Goal: Task Accomplishment & Management: Use online tool/utility

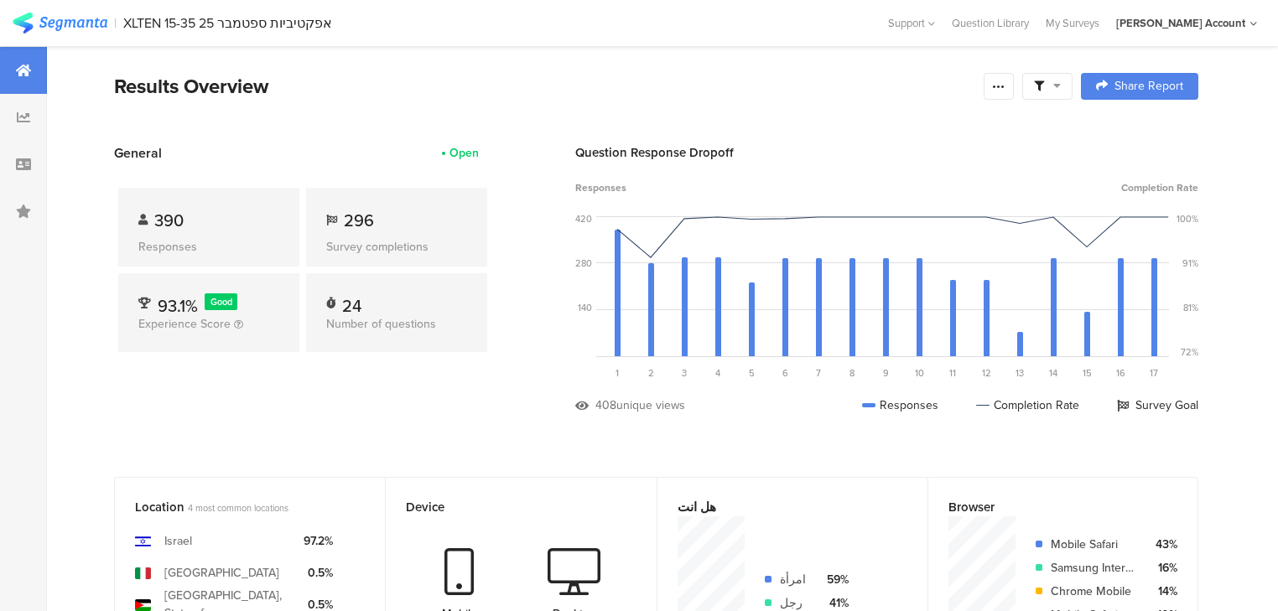
scroll to position [604, 0]
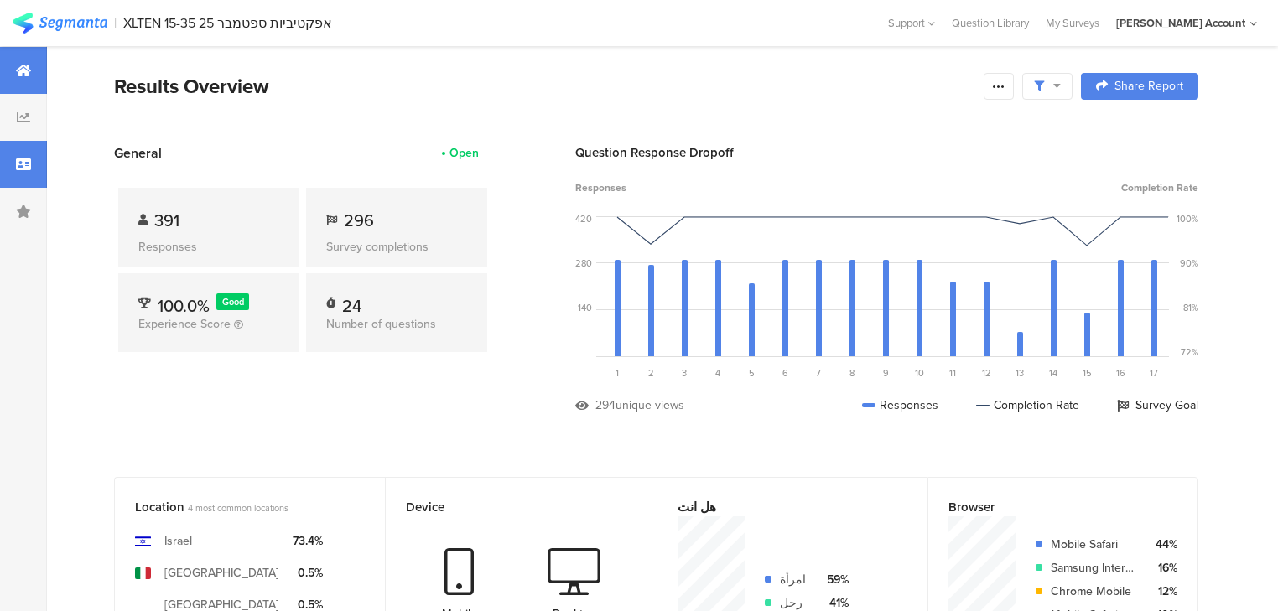
click at [12, 164] on div at bounding box center [23, 164] width 47 height 47
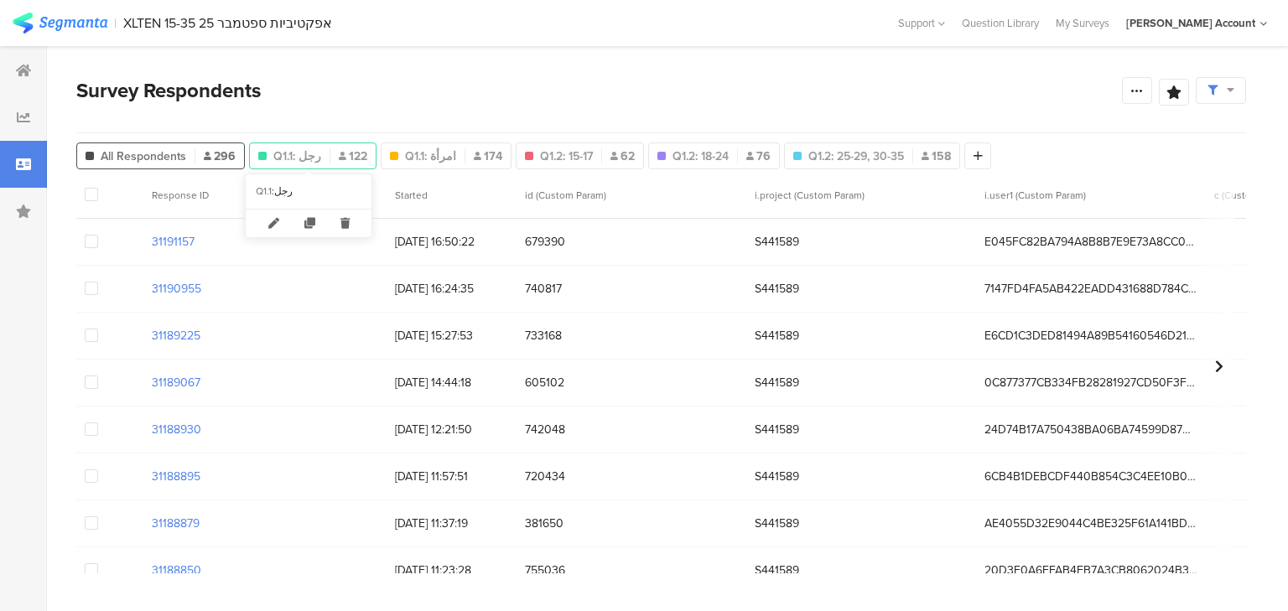
click at [315, 155] on div "Q1.1: رجل 122" at bounding box center [313, 157] width 126 height 18
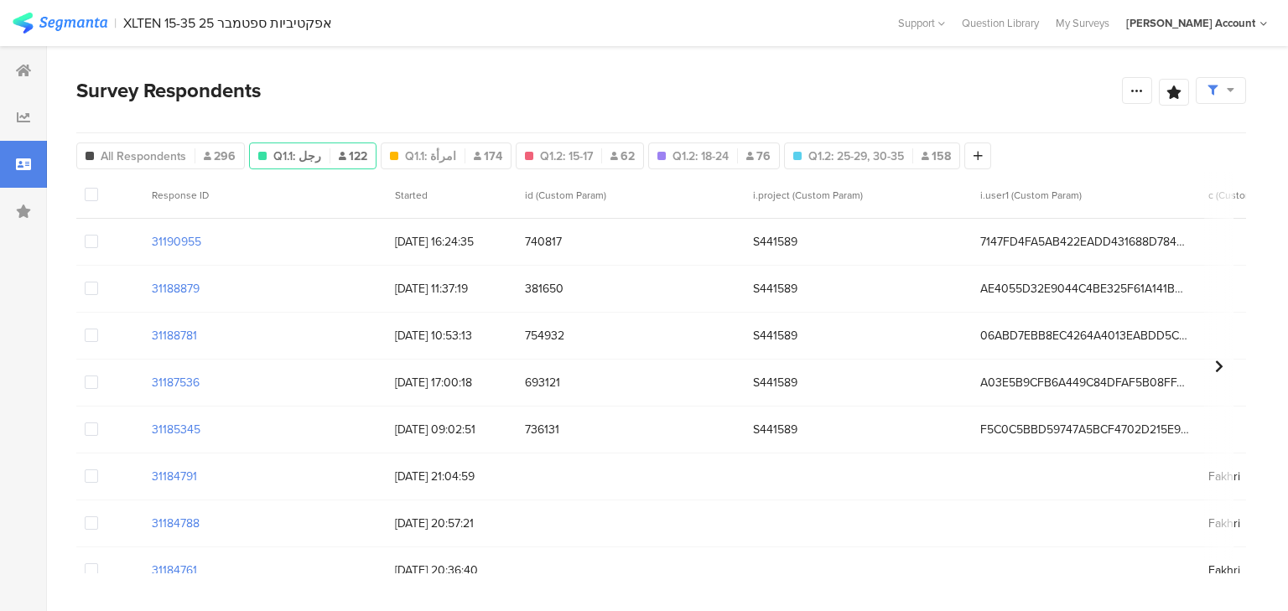
click at [315, 157] on div "Q1.1: رجل 122" at bounding box center [313, 157] width 126 height 18
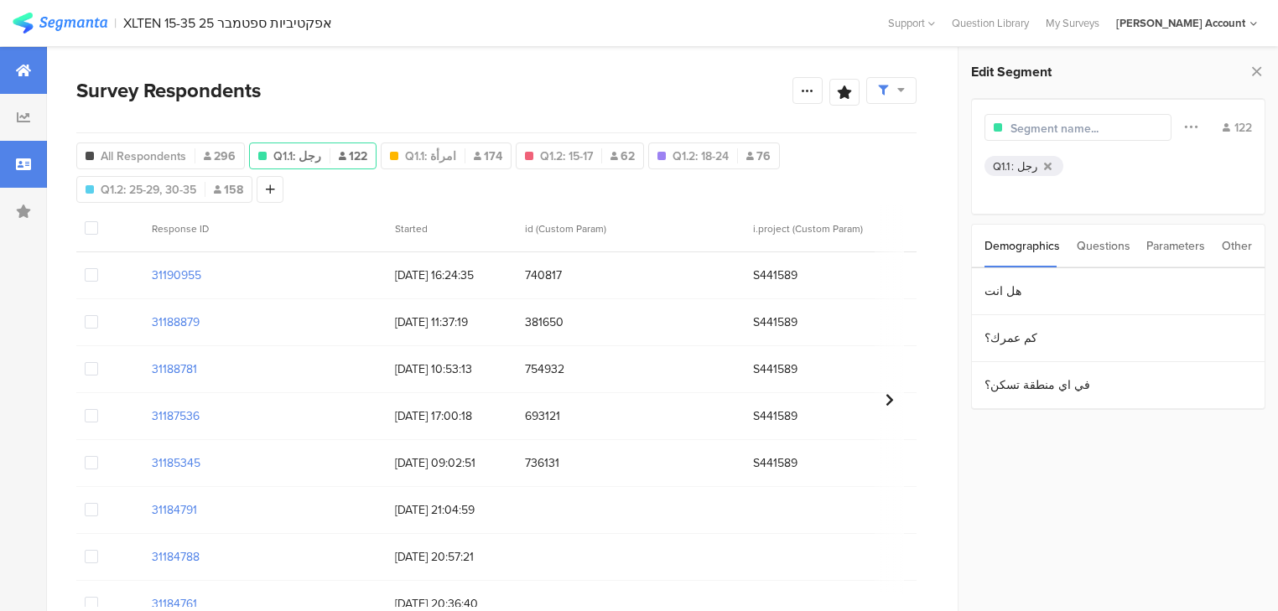
click at [18, 64] on icon at bounding box center [23, 70] width 15 height 13
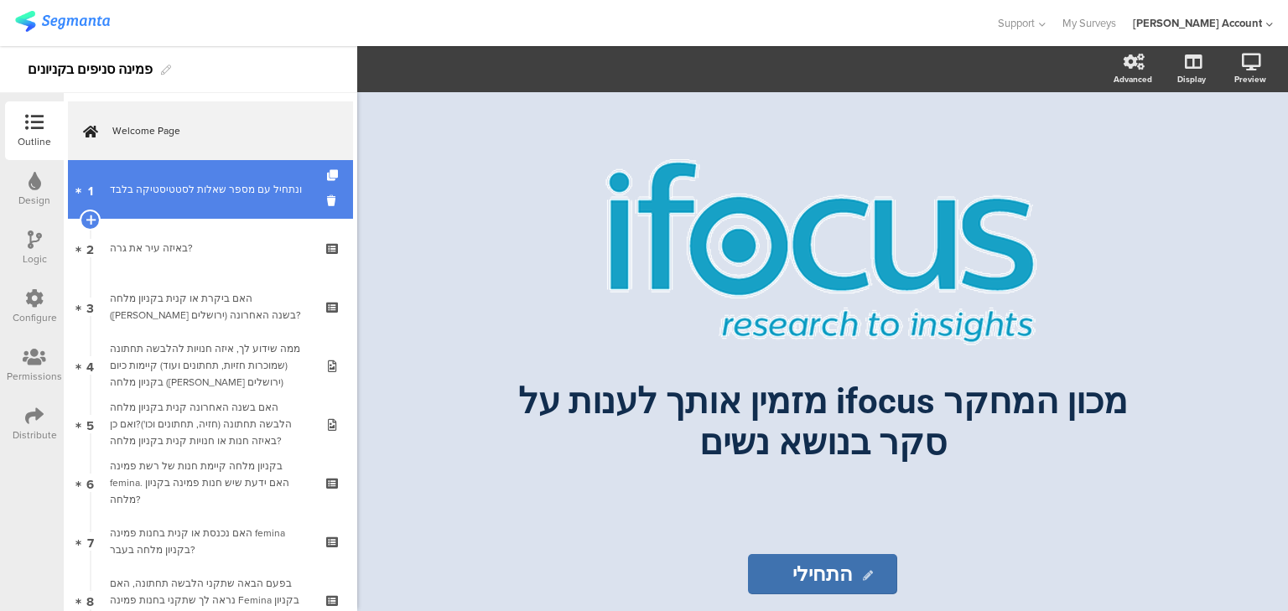
click at [205, 201] on link "1 ונתחיל עם מספר שאלות לסטטיסטיקה בלבד﻿﻿" at bounding box center [210, 189] width 285 height 59
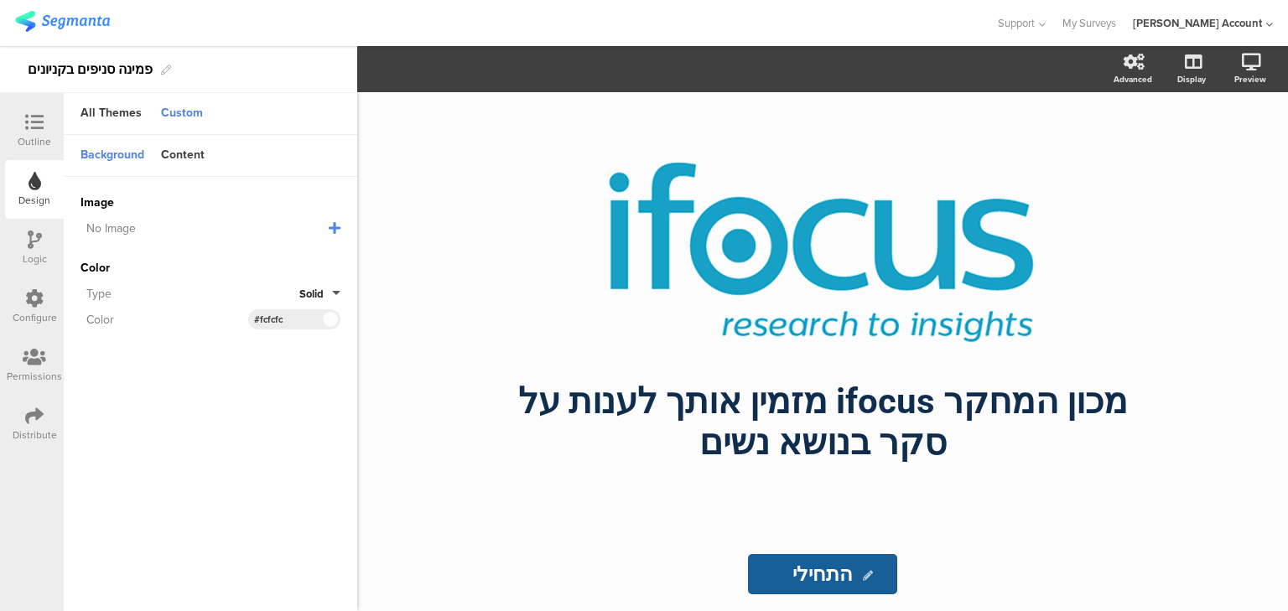
click at [35, 120] on icon at bounding box center [34, 122] width 18 height 18
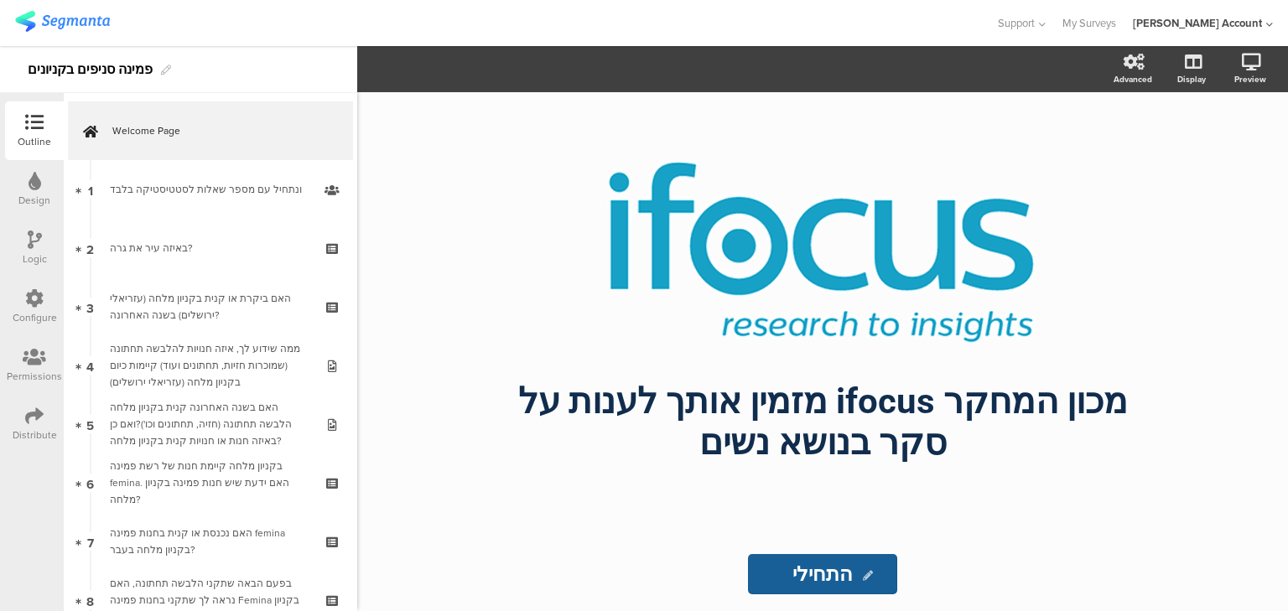
click at [31, 195] on div "Design" at bounding box center [34, 200] width 32 height 15
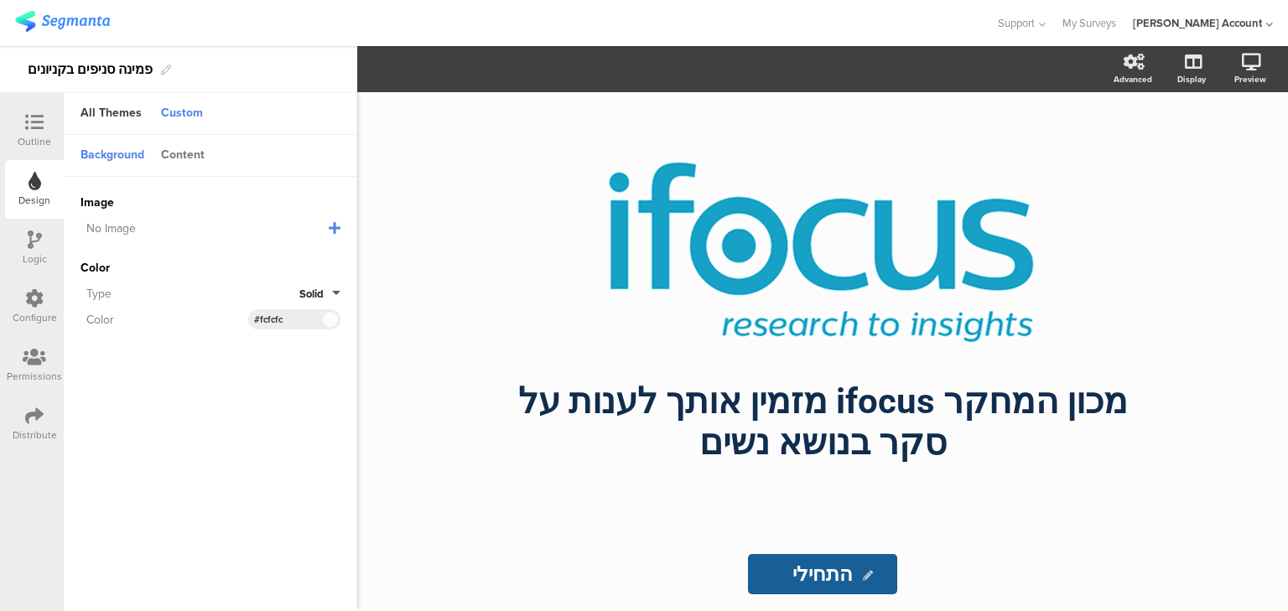
click at [170, 154] on div "Content" at bounding box center [183, 156] width 60 height 29
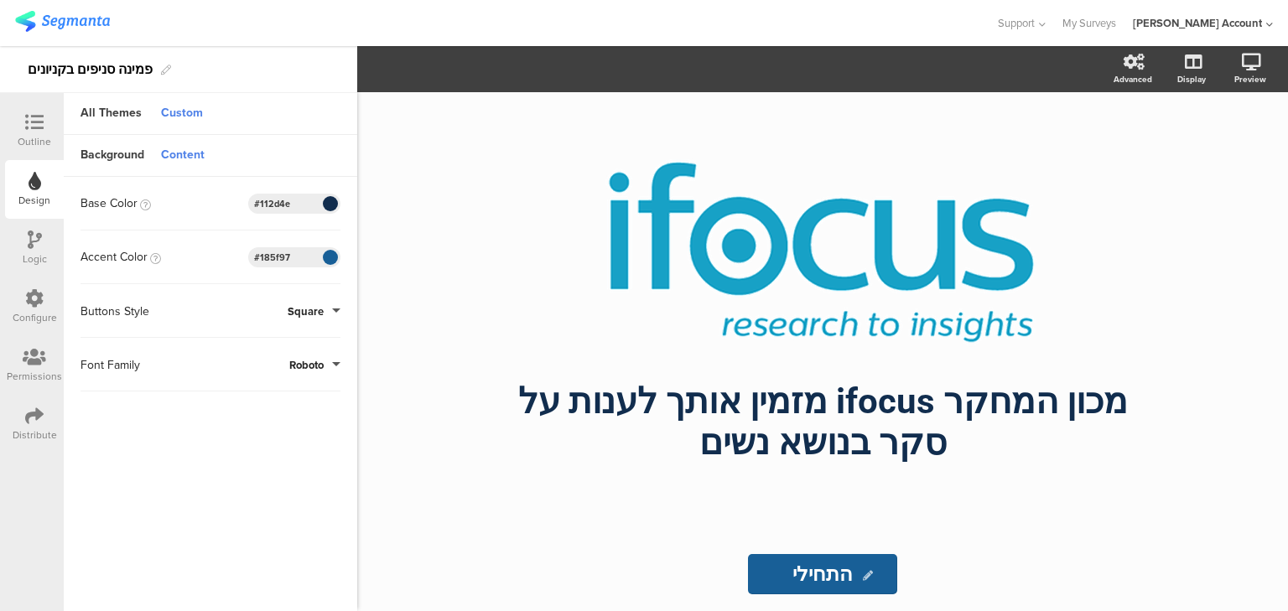
click at [327, 254] on span at bounding box center [329, 257] width 19 height 10
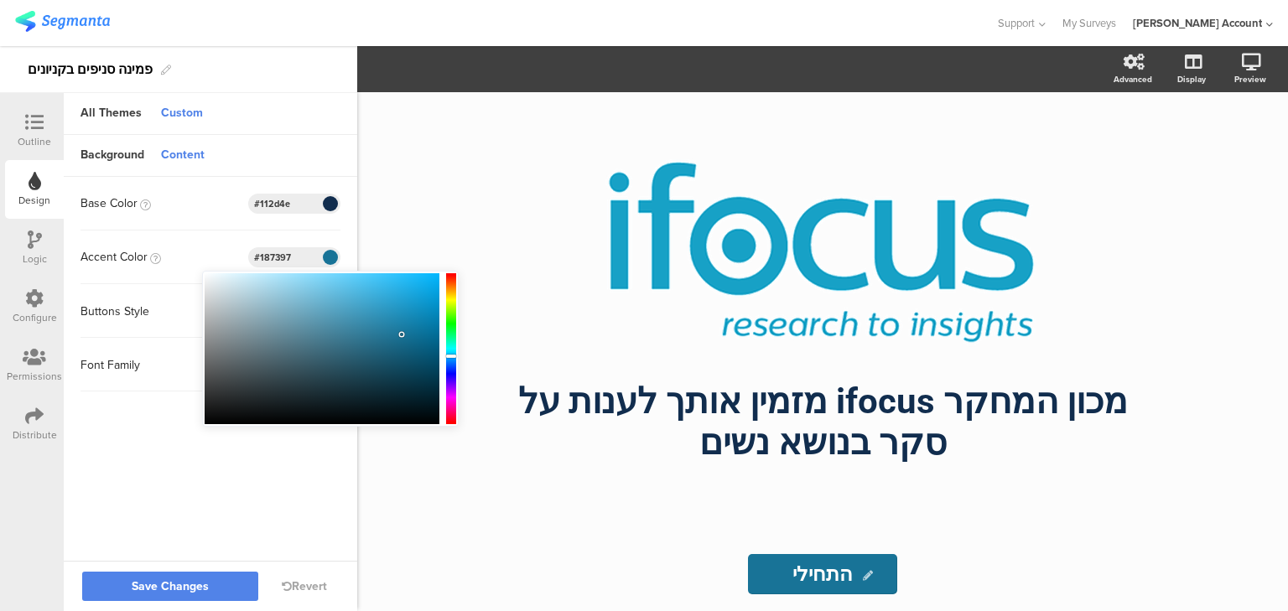
click at [447, 356] on div at bounding box center [451, 356] width 10 height 3
type input "#28a9e2"
drag, startPoint x: 401, startPoint y: 332, endPoint x: 398, endPoint y: 290, distance: 42.1
click at [398, 290] on div at bounding box center [322, 348] width 235 height 151
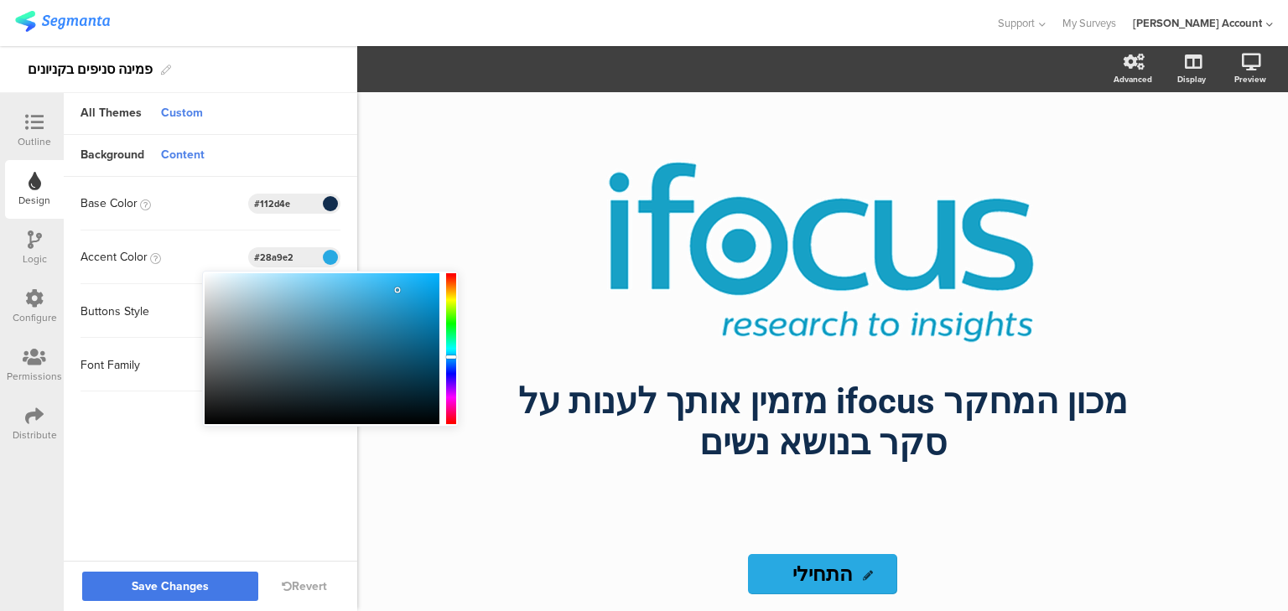
click at [200, 587] on span "Save Changes" at bounding box center [170, 587] width 77 height 0
